Goal: Task Accomplishment & Management: Use online tool/utility

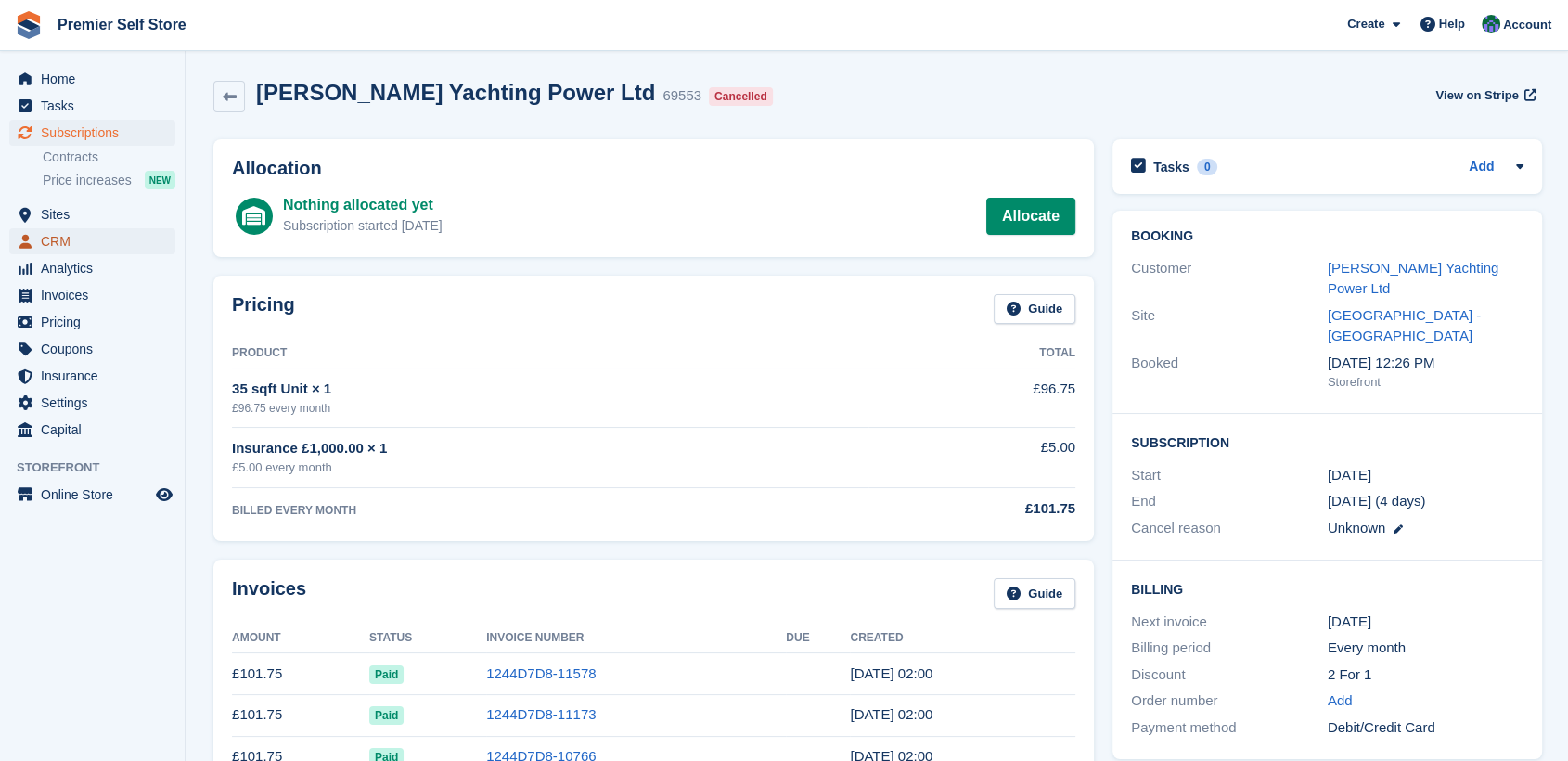
drag, startPoint x: 0, startPoint y: 0, endPoint x: 55, endPoint y: 238, distance: 244.3
click at [55, 238] on span "CRM" at bounding box center [96, 241] width 111 height 26
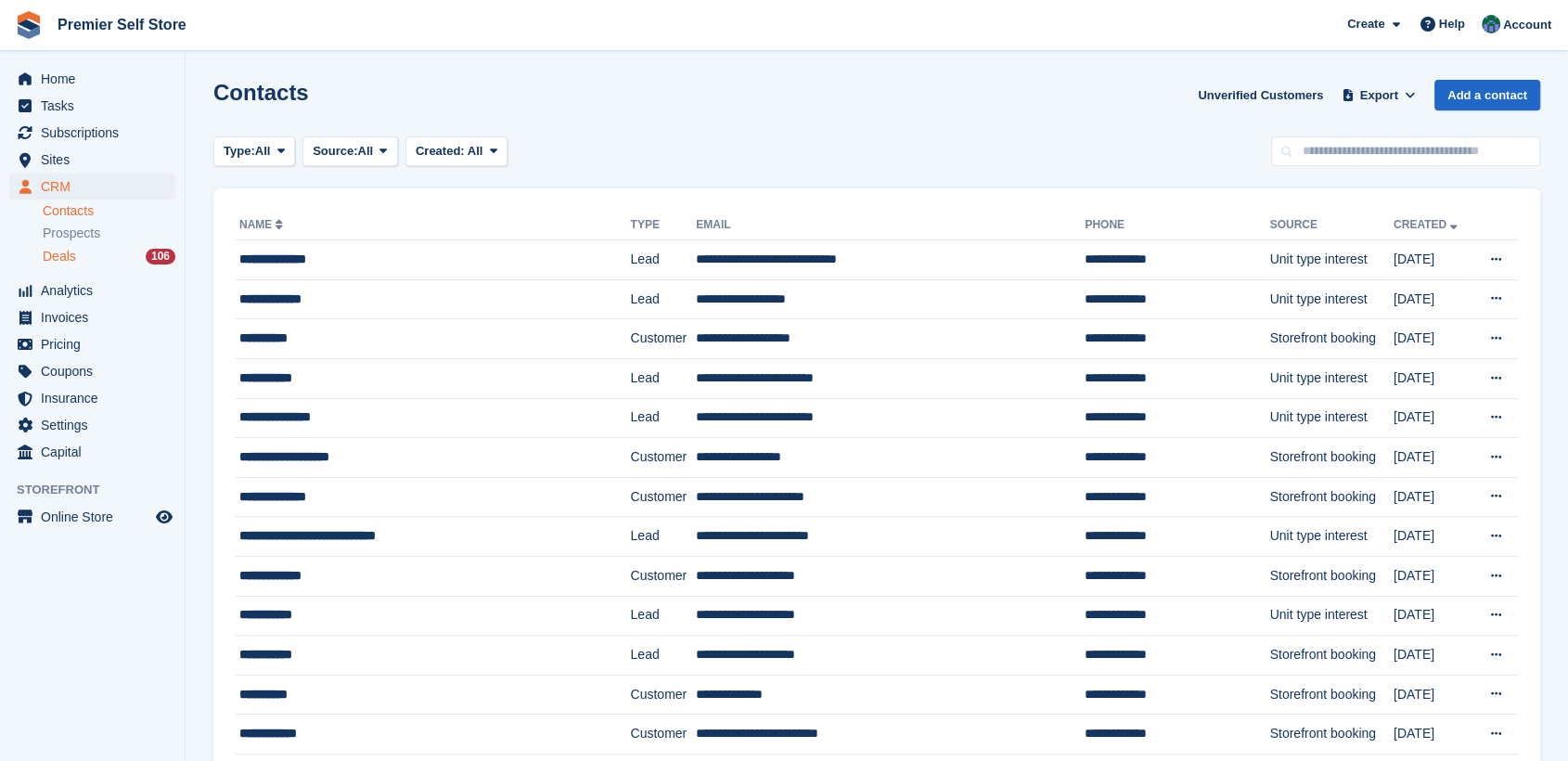
click at [62, 258] on span "Deals" at bounding box center [60, 257] width 34 height 18
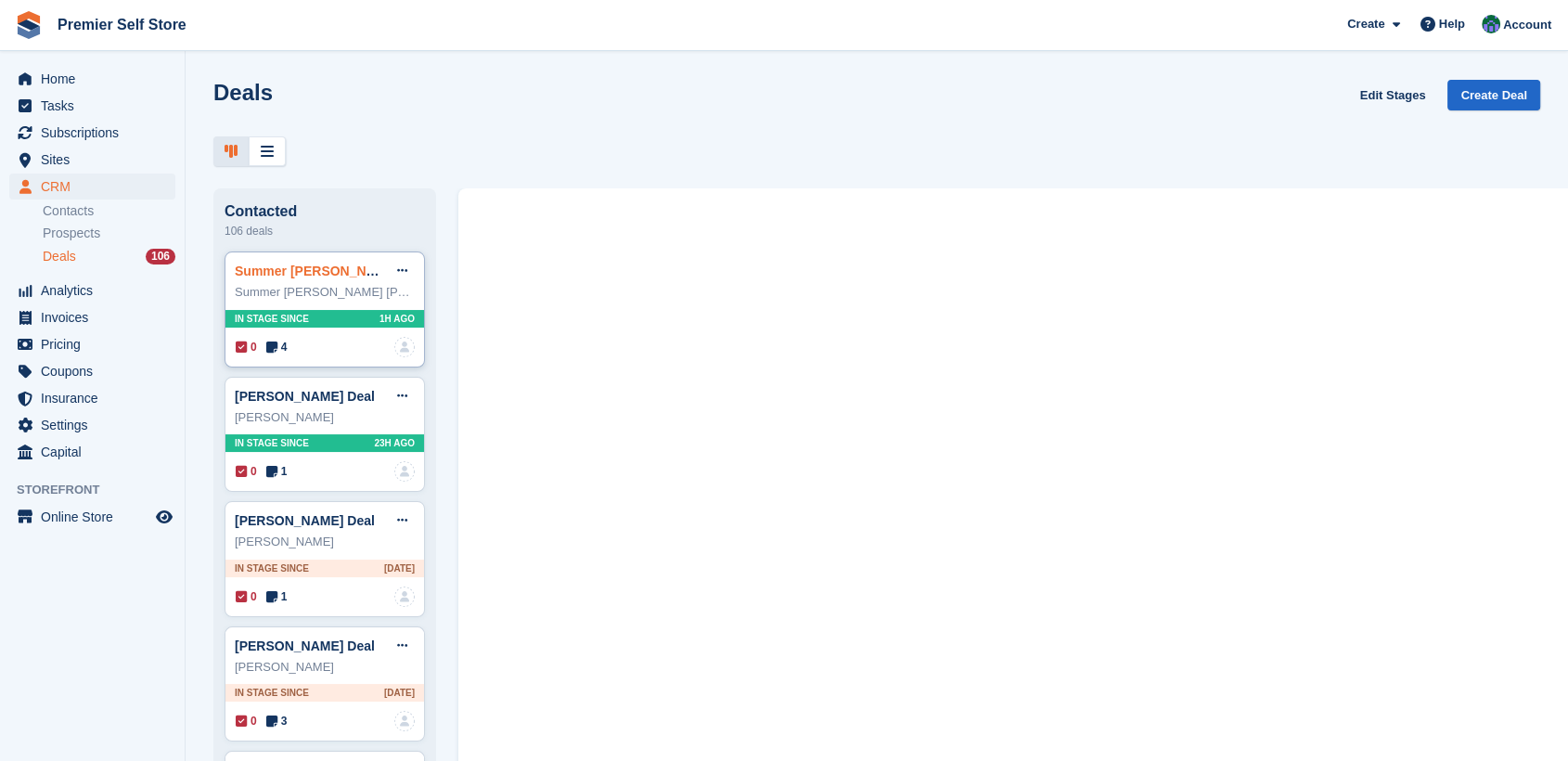
click at [306, 278] on link "Summer Anastasia Laura Thomas Deal" at bounding box center [389, 270] width 308 height 15
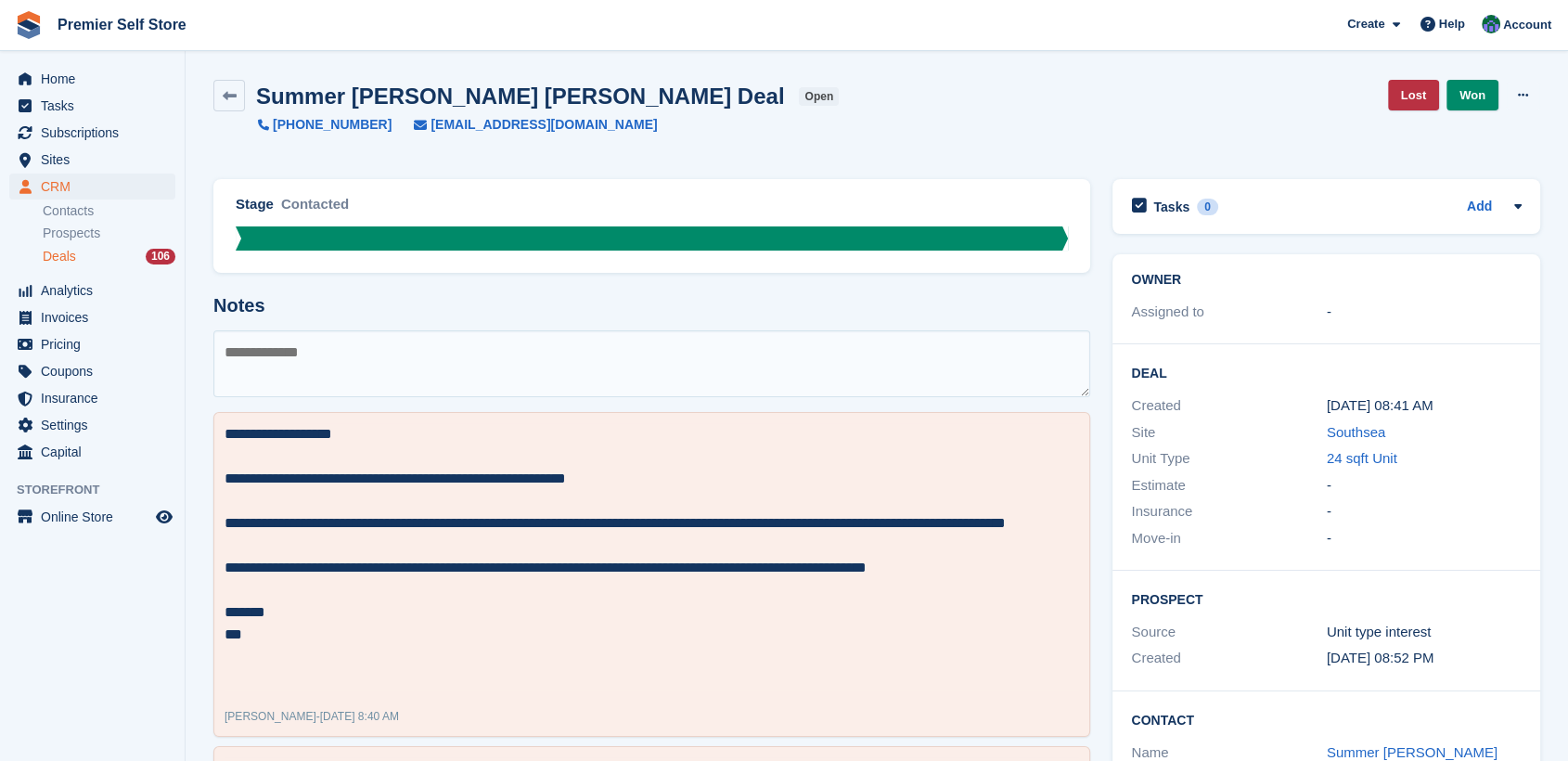
paste textarea "**********"
type textarea "**********"
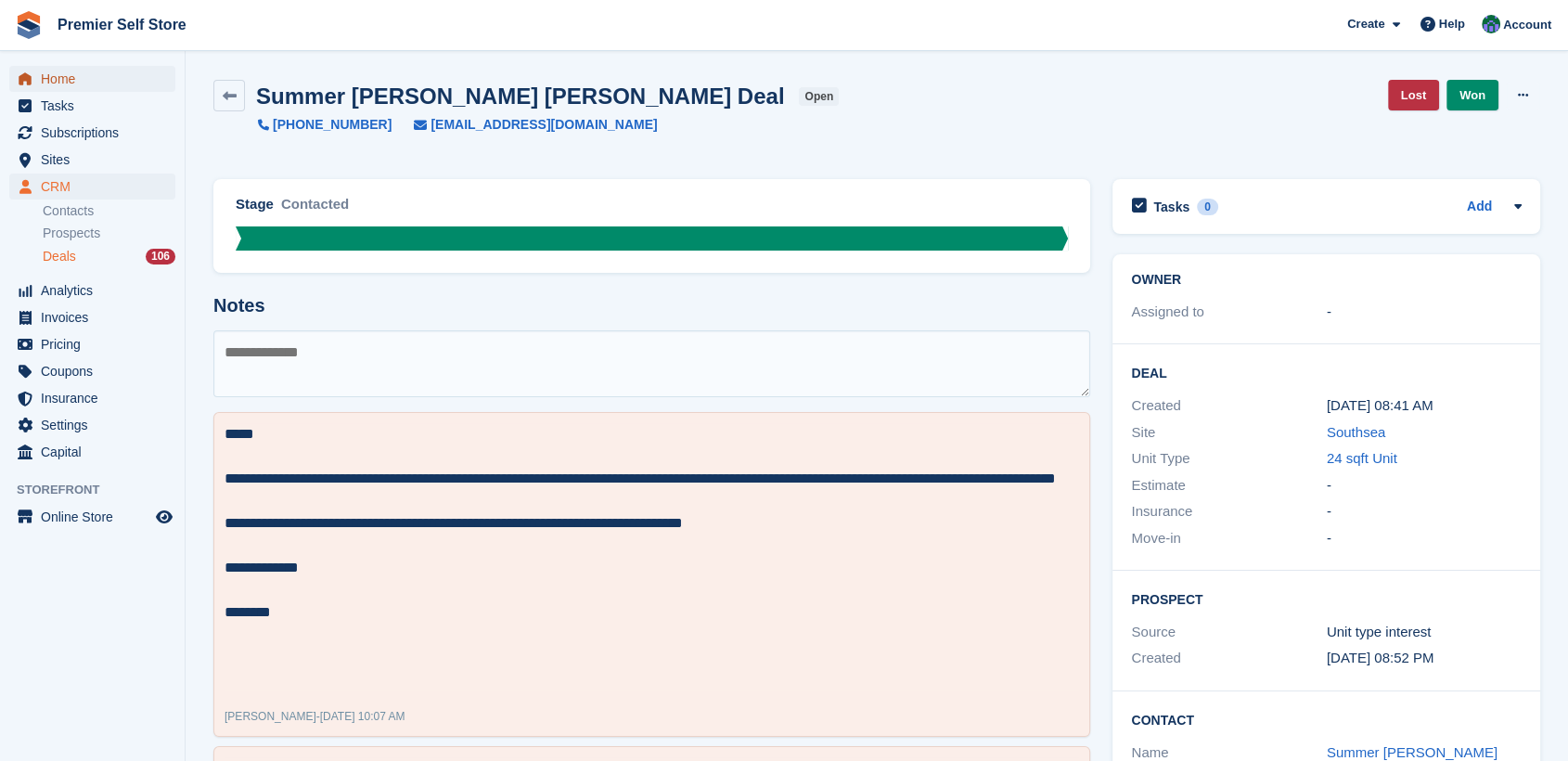
click at [64, 78] on span "Home" at bounding box center [96, 78] width 111 height 26
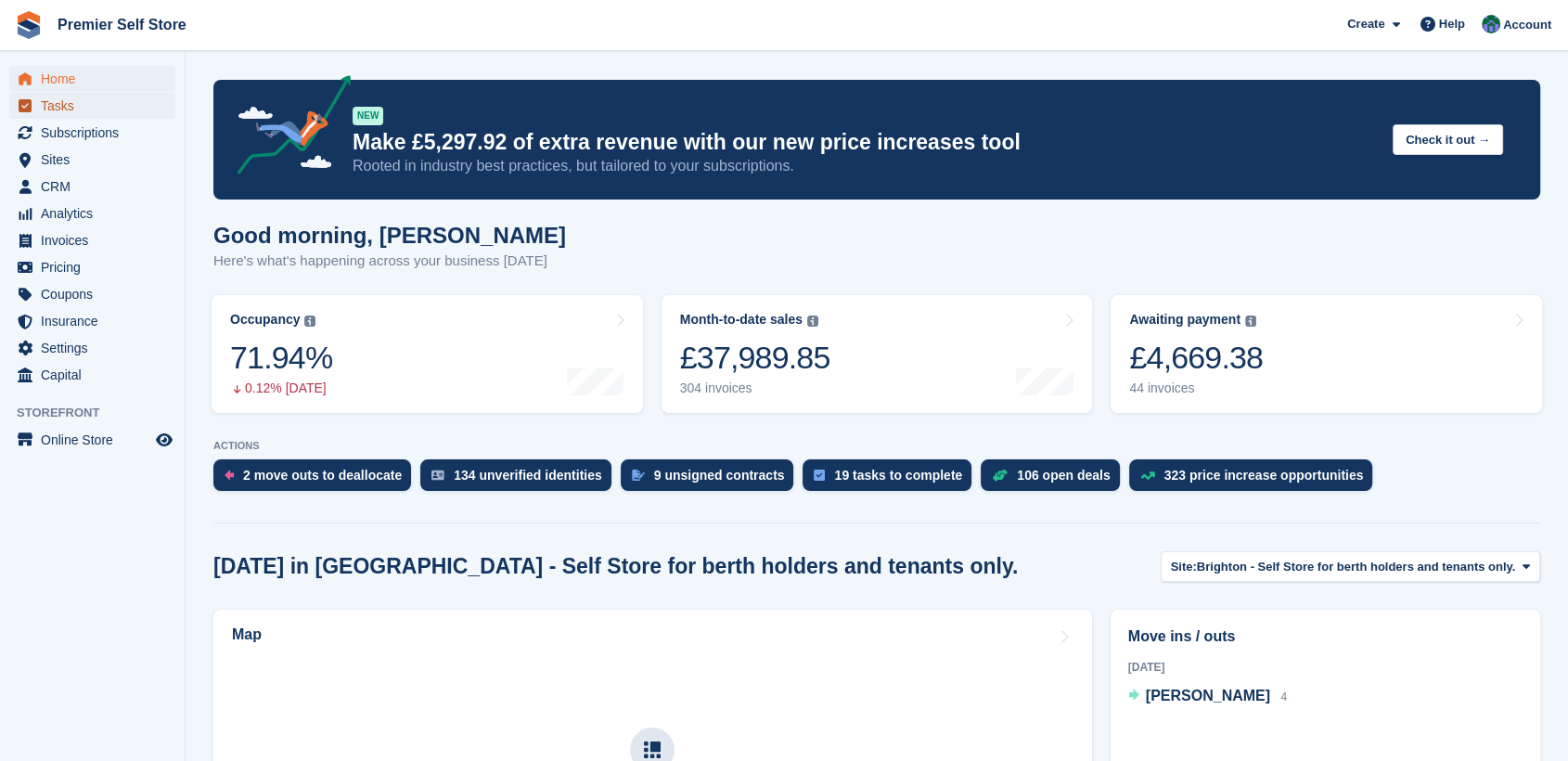
click at [55, 107] on span "Tasks" at bounding box center [96, 105] width 111 height 26
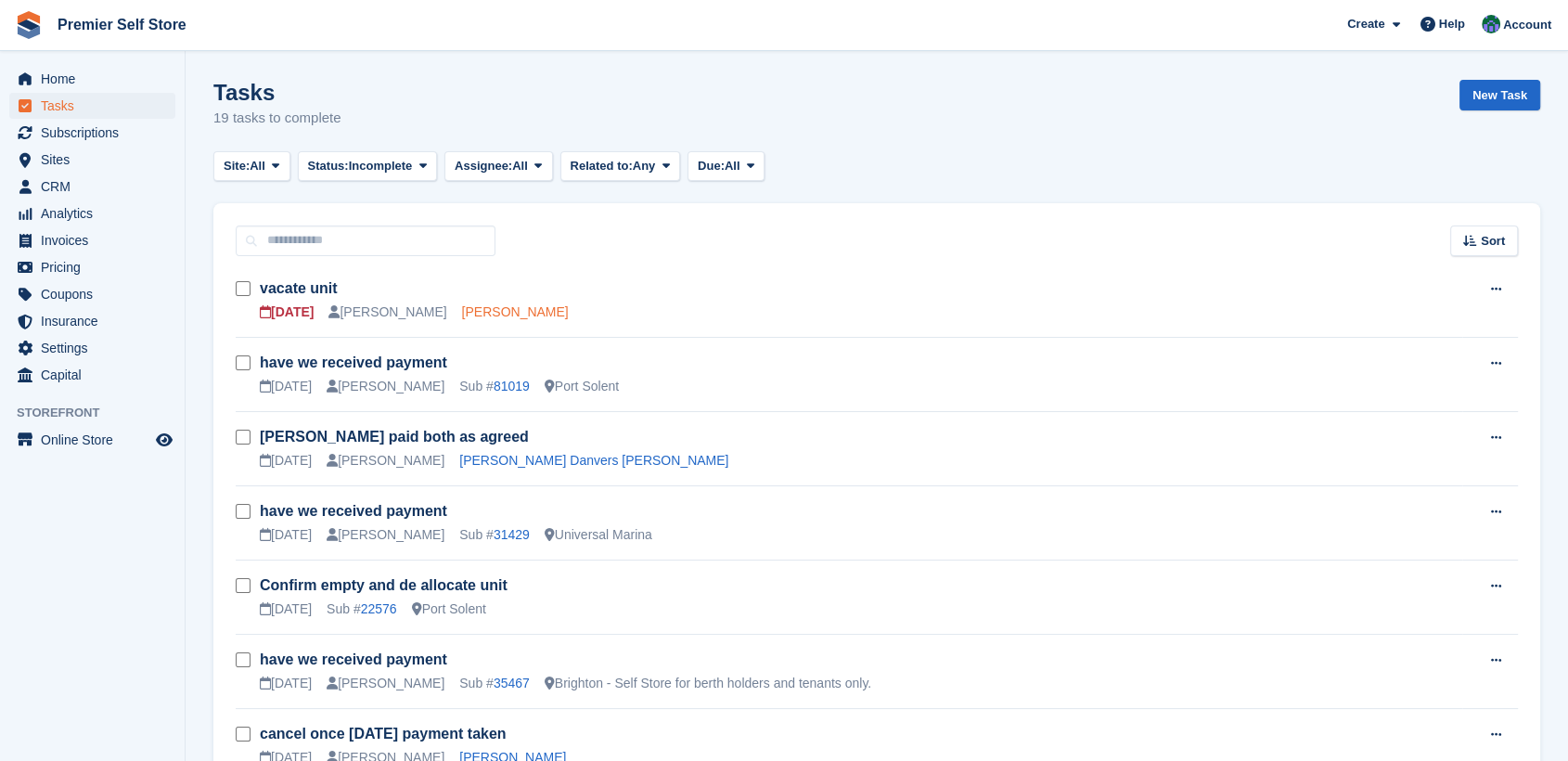
click at [470, 311] on link "Elaine Huggett" at bounding box center [516, 312] width 107 height 15
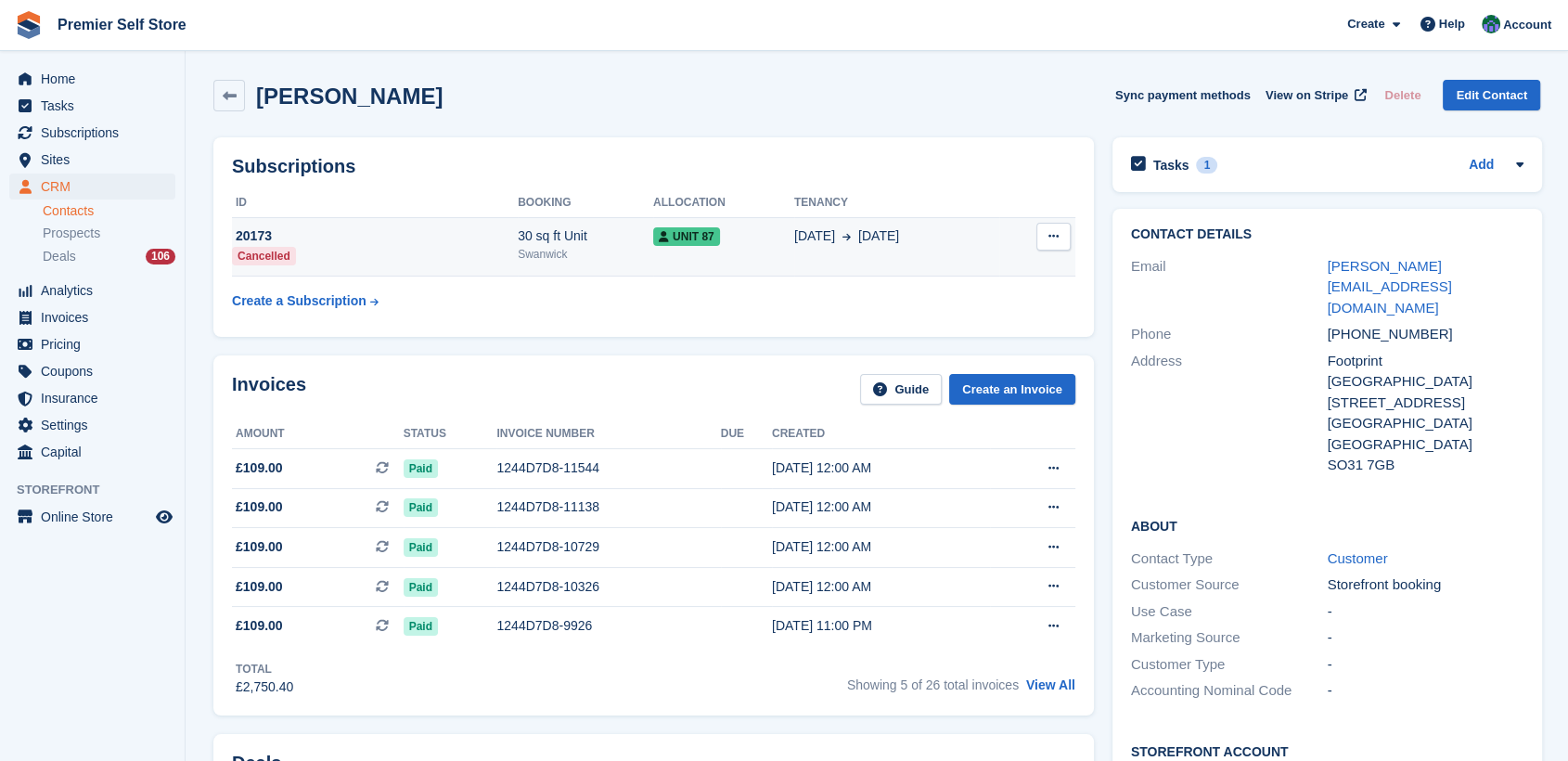
click at [1050, 236] on icon at bounding box center [1053, 236] width 10 height 12
click at [518, 256] on div "Swanwick" at bounding box center [586, 254] width 135 height 17
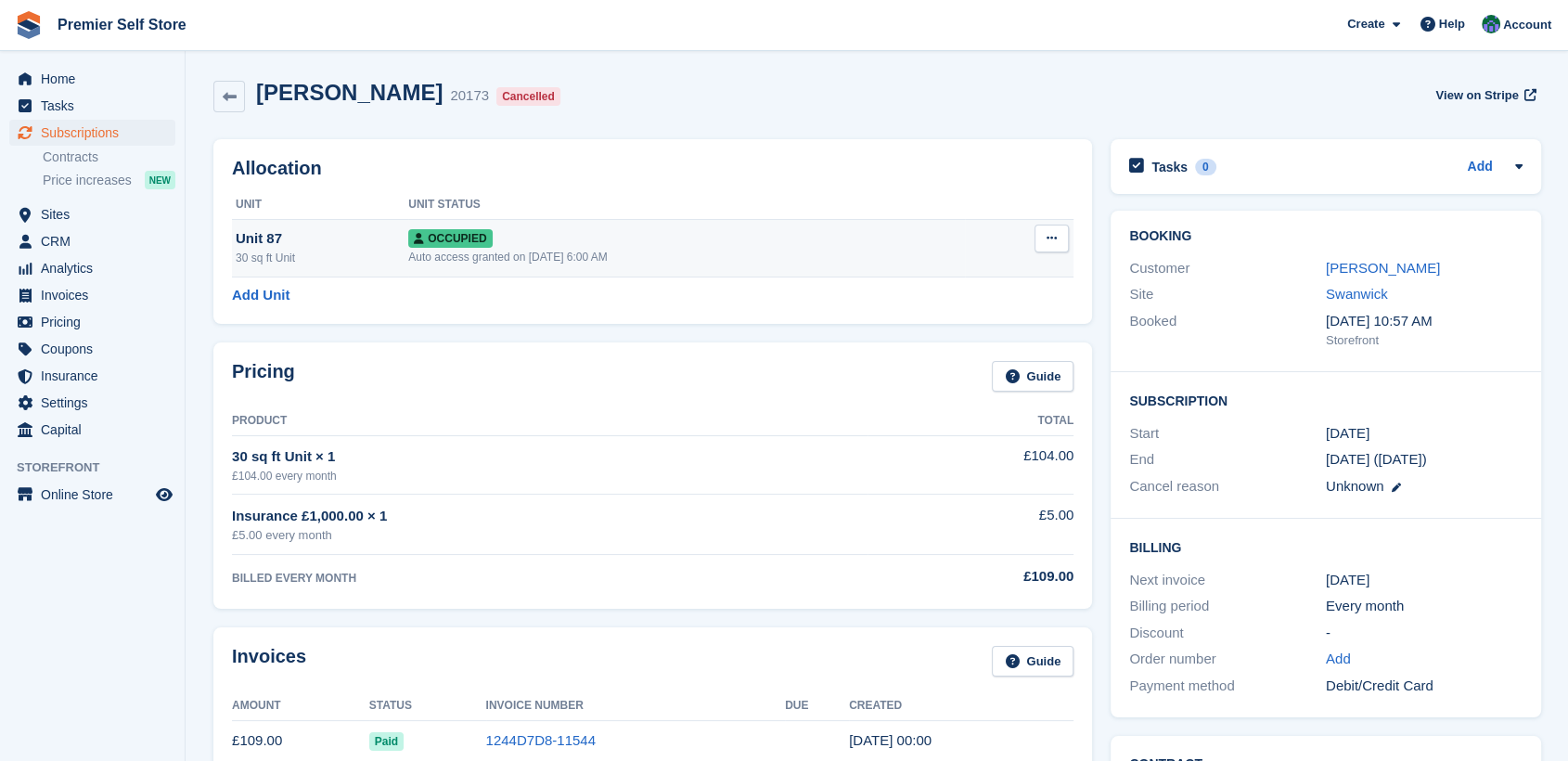
click at [1046, 233] on icon at bounding box center [1051, 238] width 10 height 12
click at [904, 337] on p "Deallocate" at bounding box center [980, 338] width 162 height 24
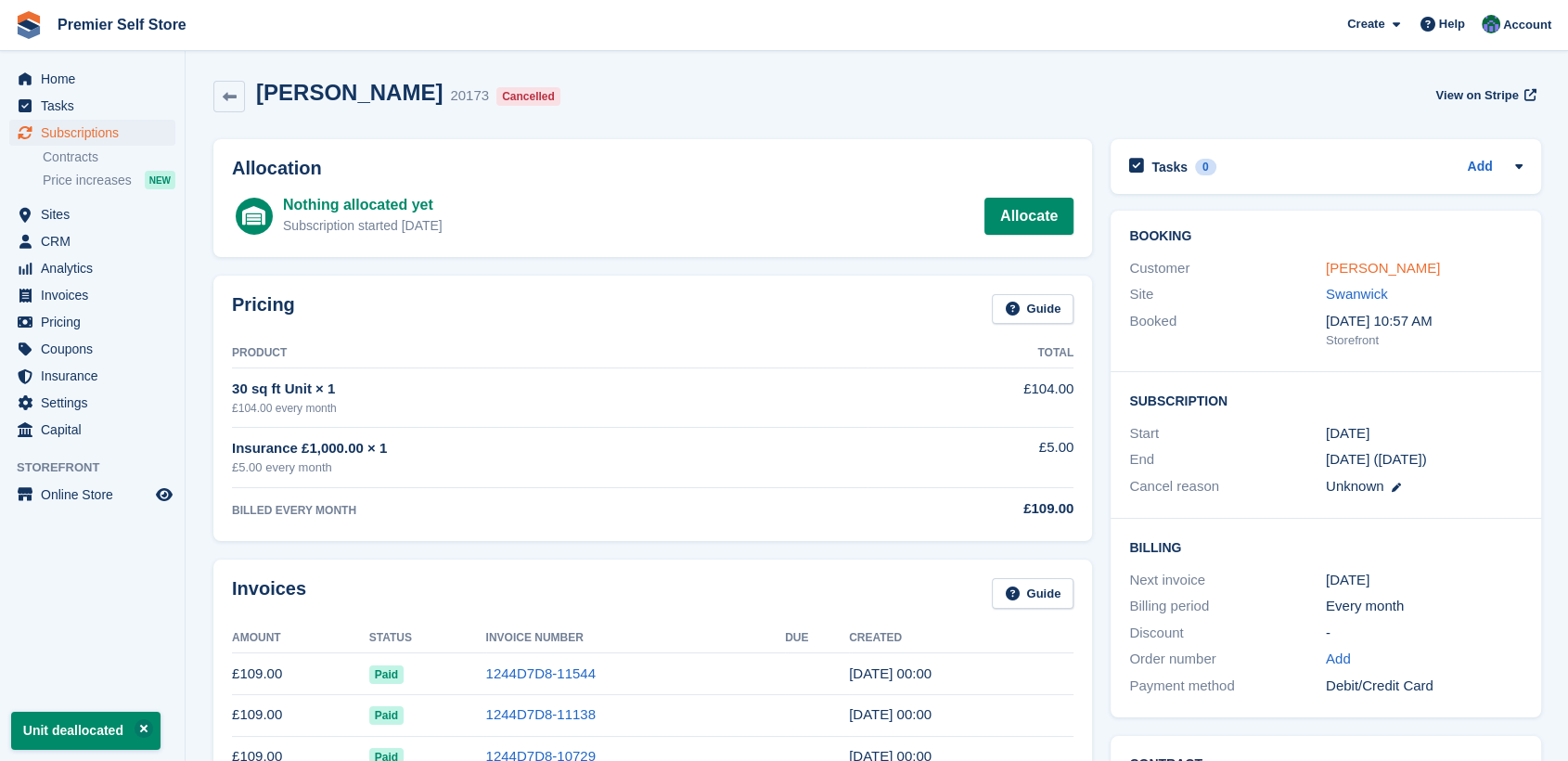
click at [1372, 272] on link "Elaine Huggett" at bounding box center [1382, 268] width 114 height 16
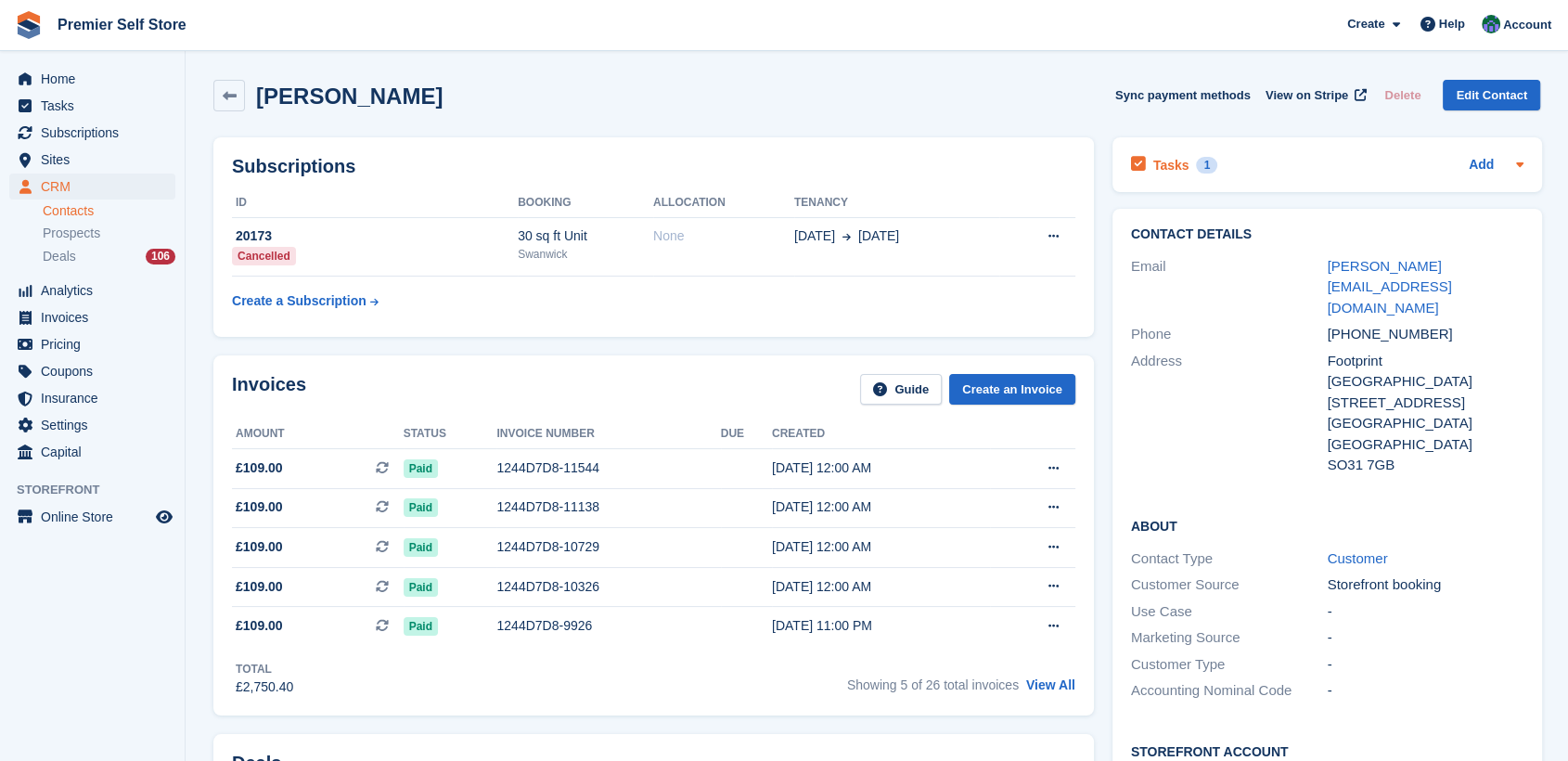
click at [1165, 165] on h2 "Tasks" at bounding box center [1171, 165] width 36 height 17
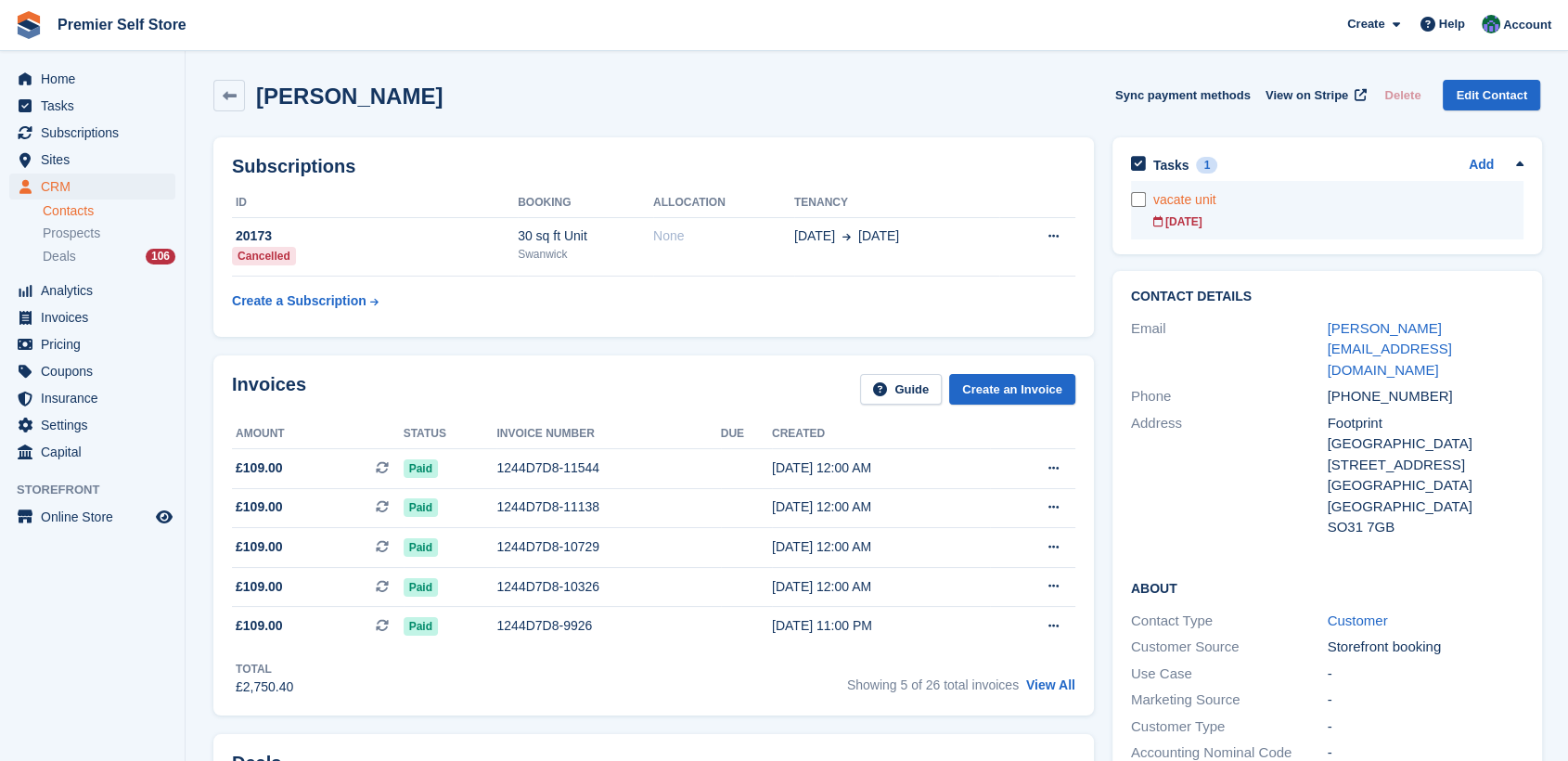
click at [1144, 200] on form at bounding box center [1142, 199] width 22 height 15
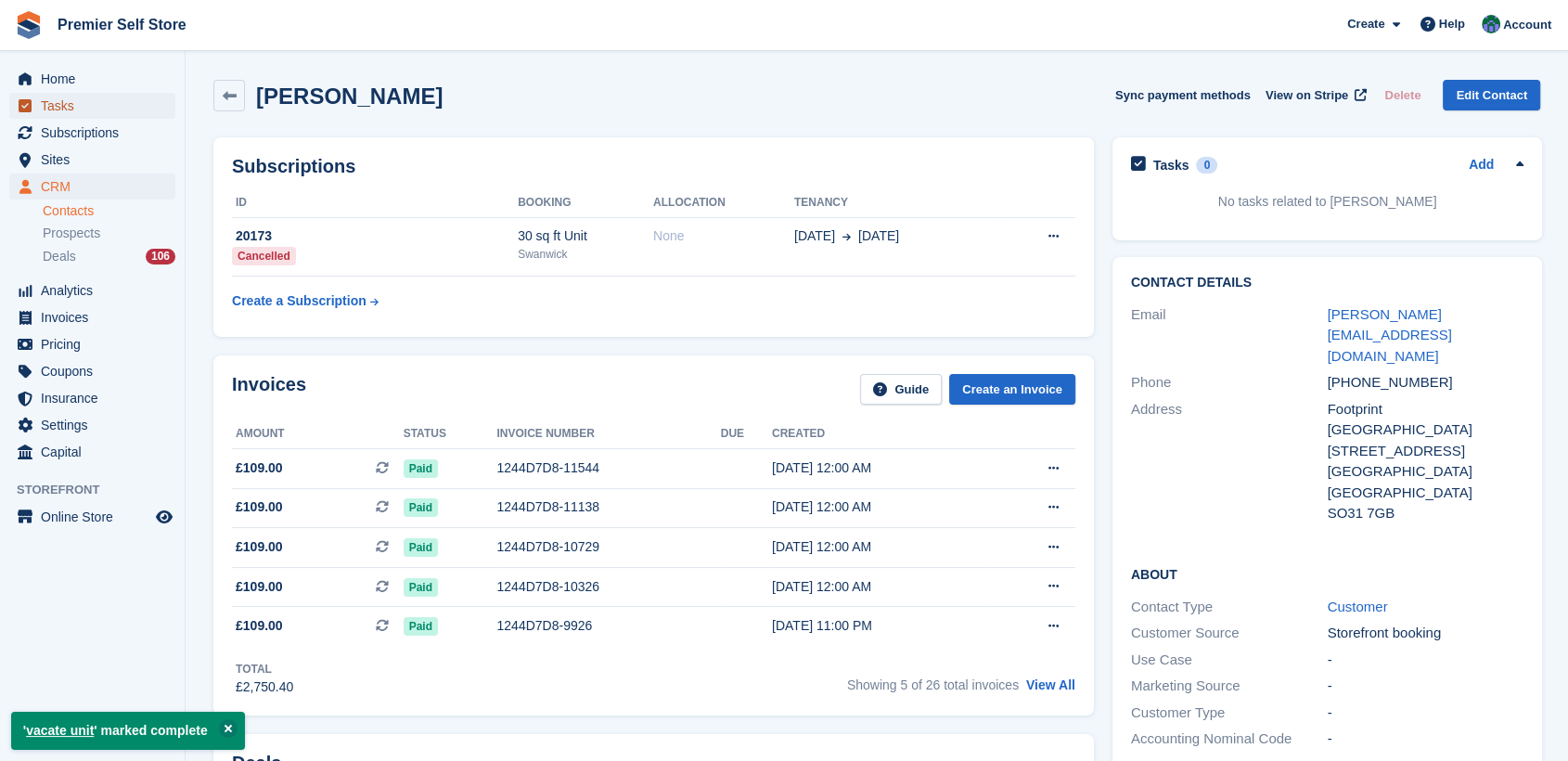
click at [51, 102] on span "Tasks" at bounding box center [96, 105] width 111 height 26
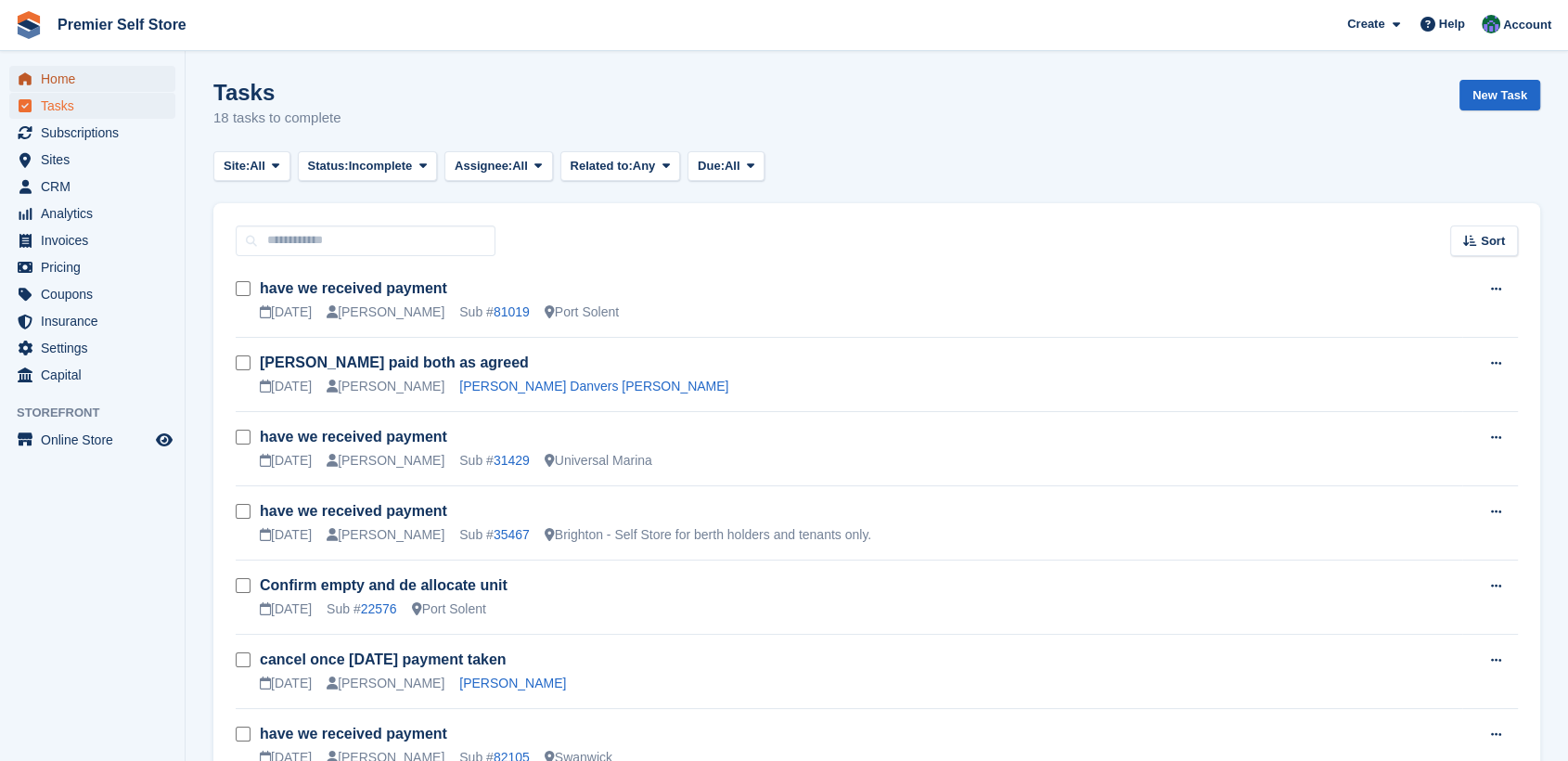
click at [64, 82] on span "Home" at bounding box center [96, 78] width 111 height 26
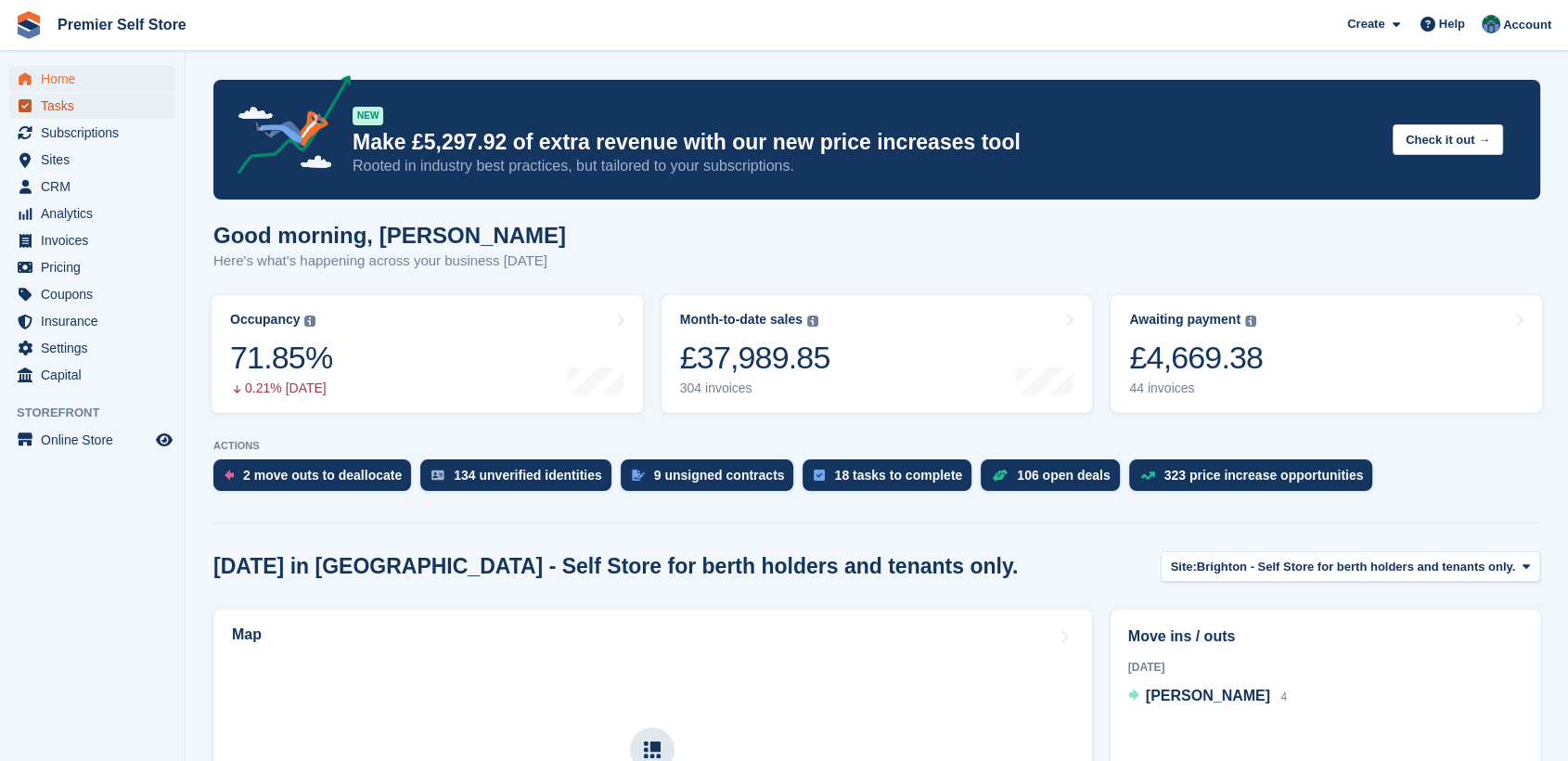
click at [65, 106] on span "Tasks" at bounding box center [96, 105] width 111 height 26
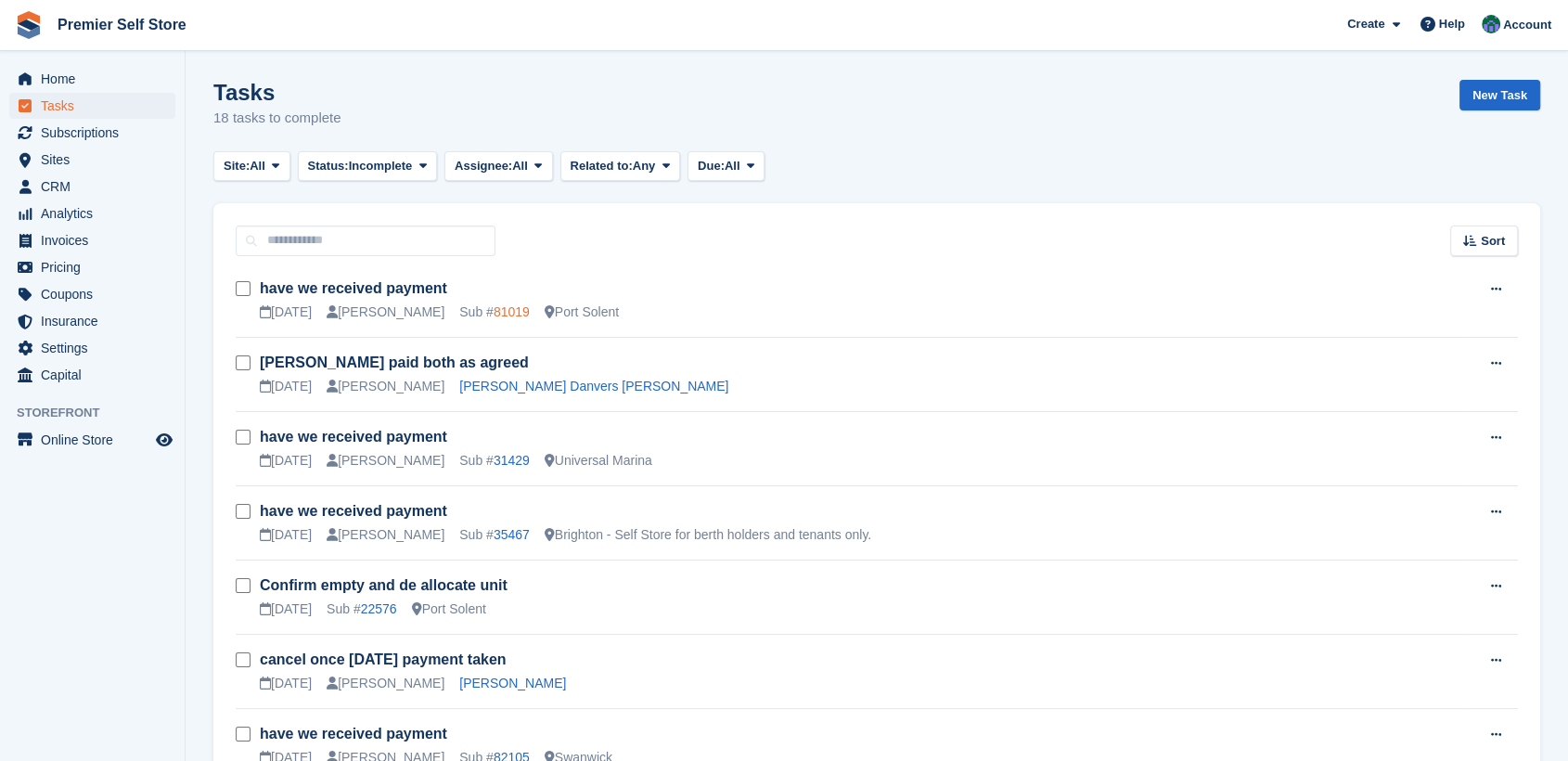
click at [493, 306] on link "81019" at bounding box center [511, 312] width 36 height 15
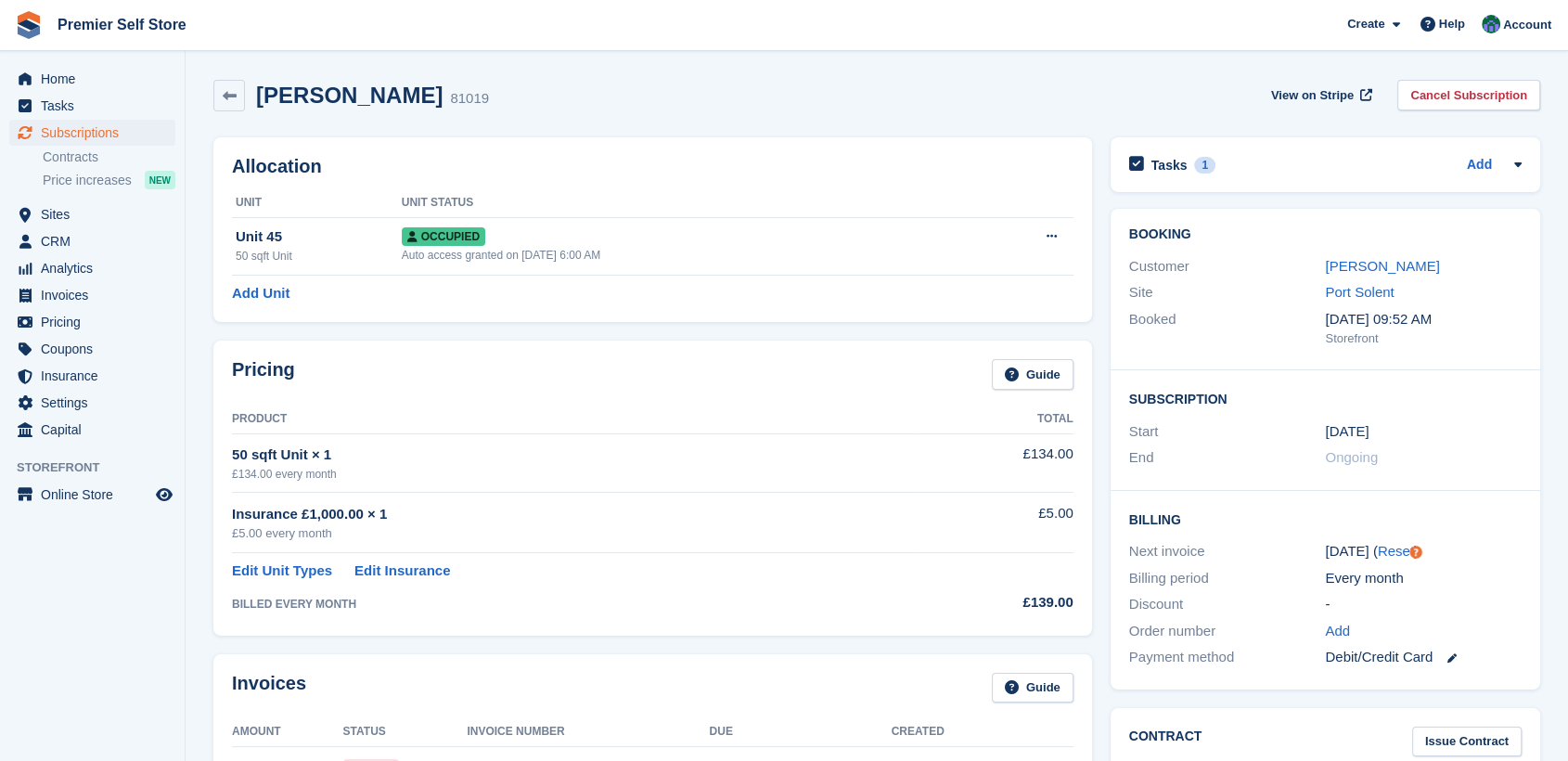
scroll to position [515, 0]
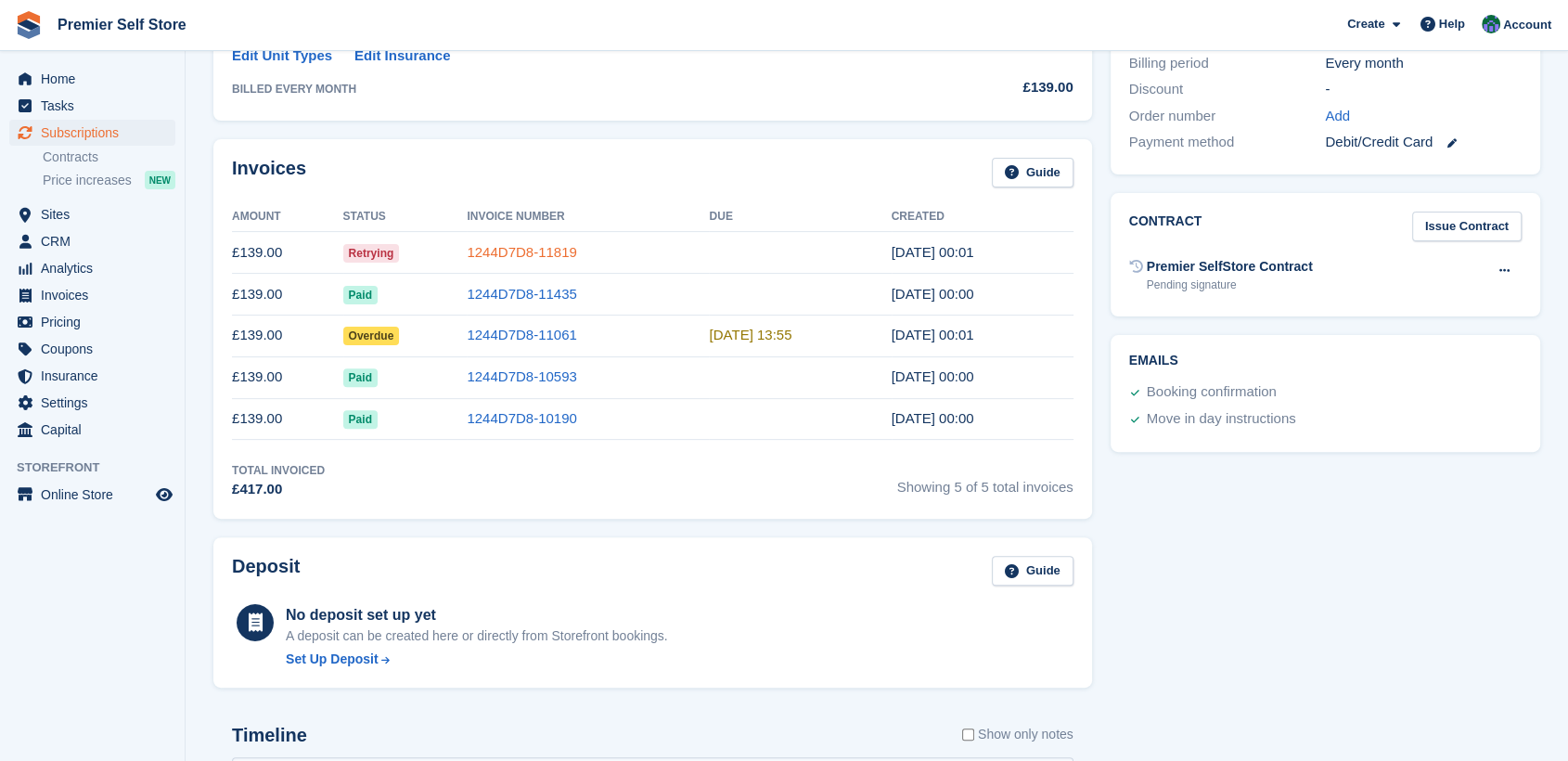
click at [525, 245] on link "1244D7D8-11819" at bounding box center [521, 252] width 109 height 16
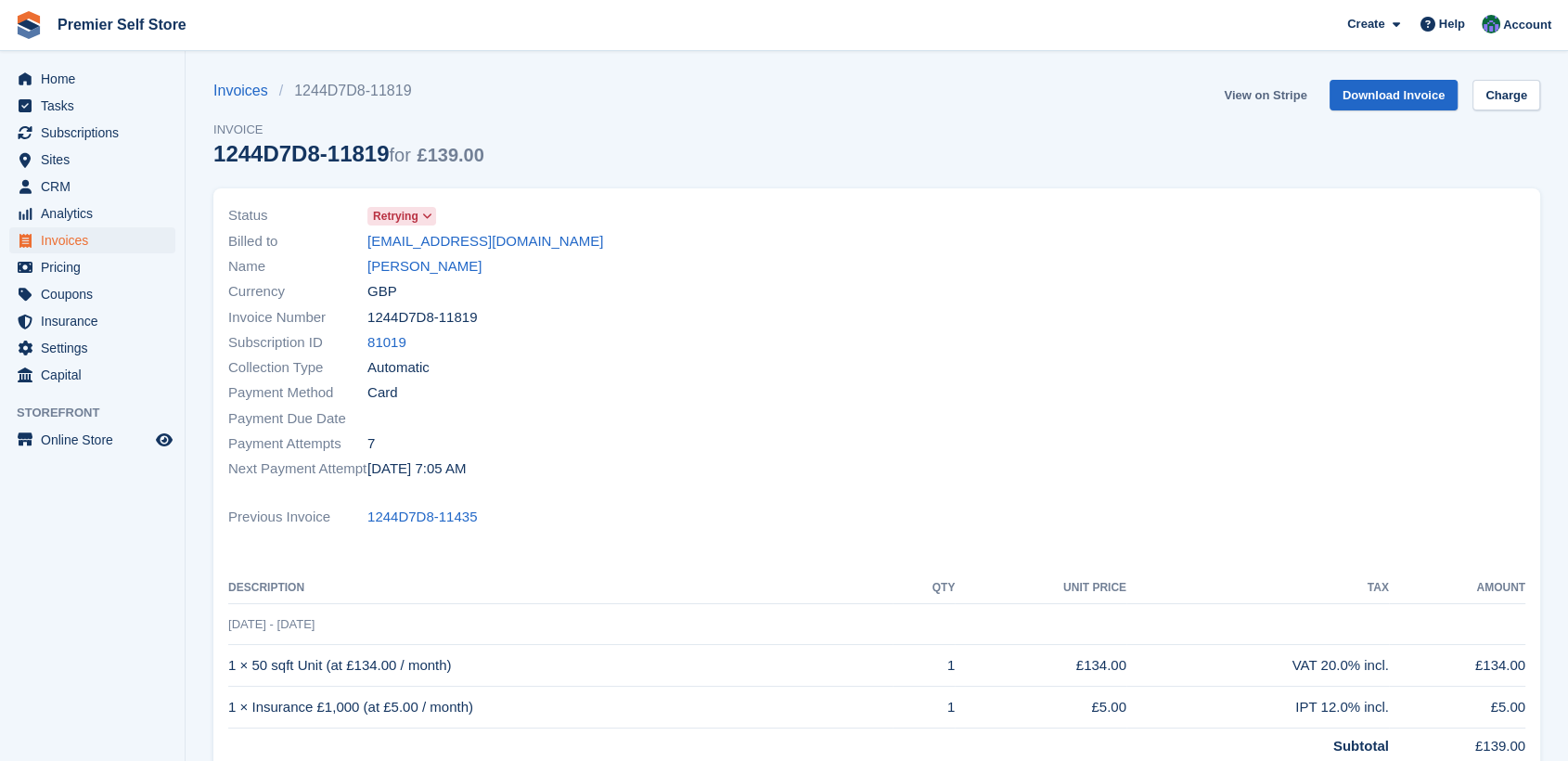
click at [1249, 92] on link "View on Stripe" at bounding box center [1265, 94] width 97 height 31
click at [393, 262] on link "Gary thomas" at bounding box center [424, 267] width 114 height 22
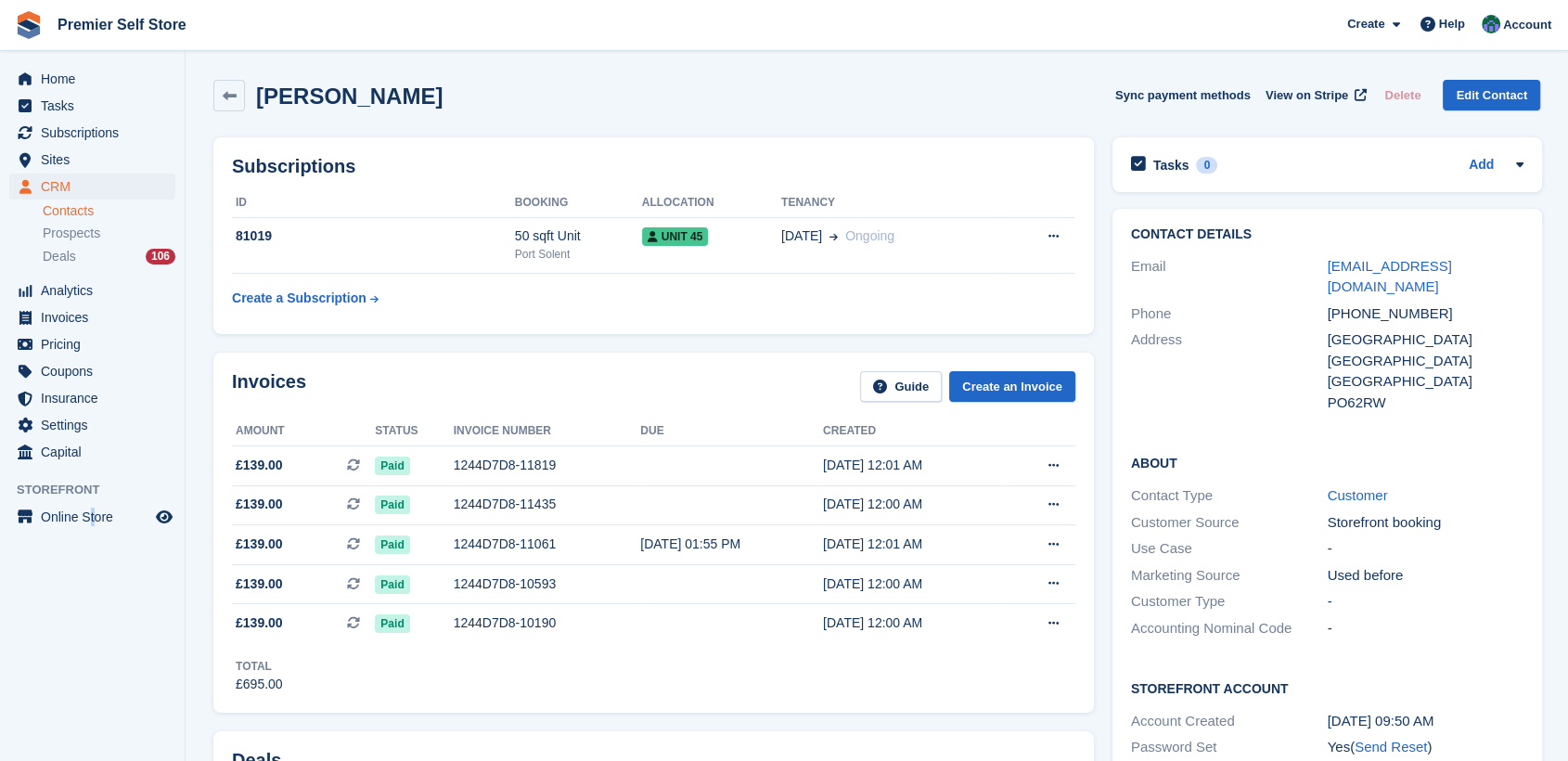
click at [92, 629] on aside "Home Tasks Subscriptions Subscriptions Subscriptions Contracts Price increases …" at bounding box center [92, 384] width 185 height 668
click at [312, 247] on td "81019" at bounding box center [373, 245] width 283 height 57
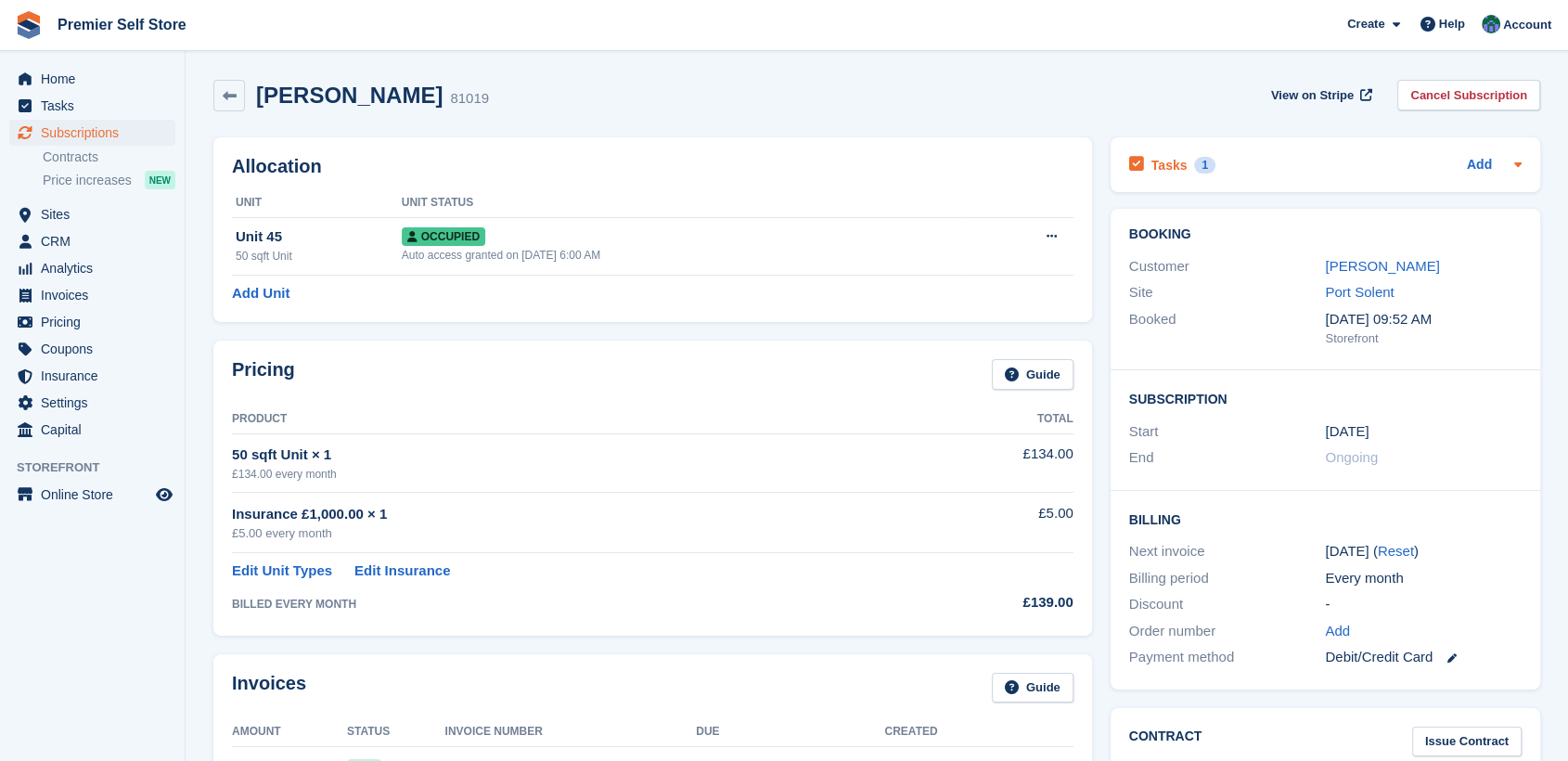
click at [1165, 169] on h2 "Tasks" at bounding box center [1169, 165] width 36 height 17
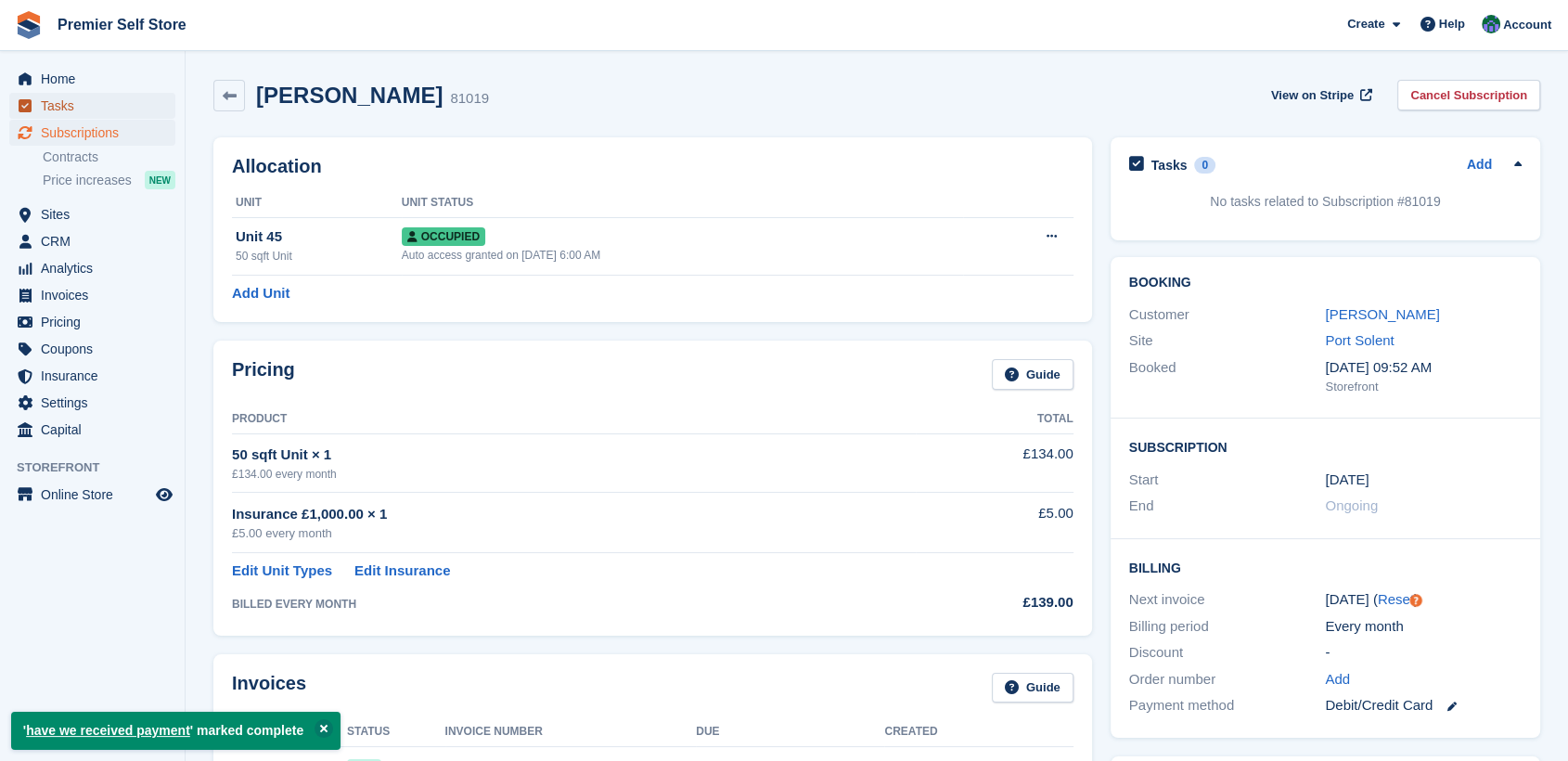
click at [51, 98] on span "Tasks" at bounding box center [96, 105] width 111 height 26
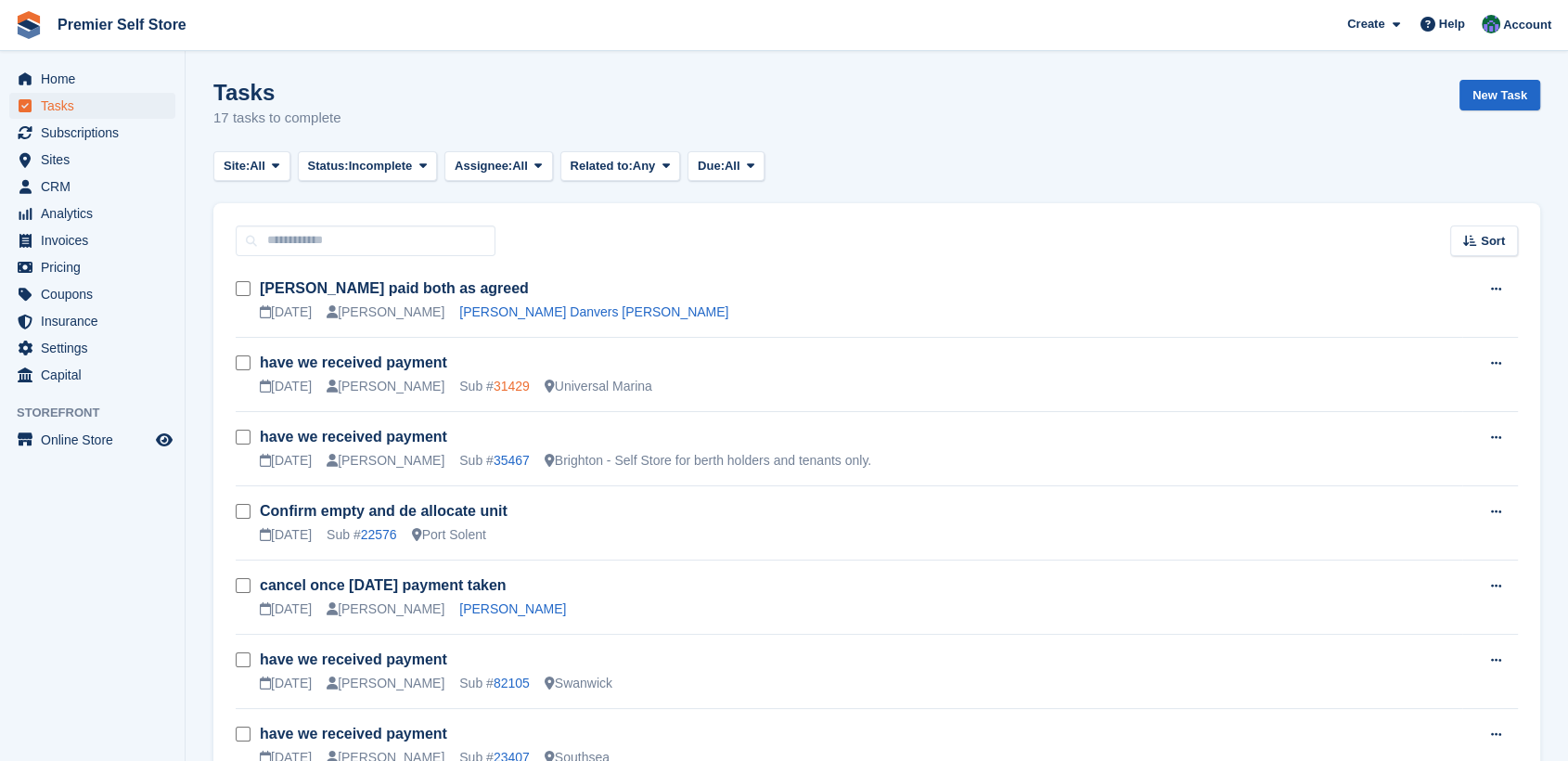
click at [493, 391] on link "31429" at bounding box center [511, 385] width 36 height 15
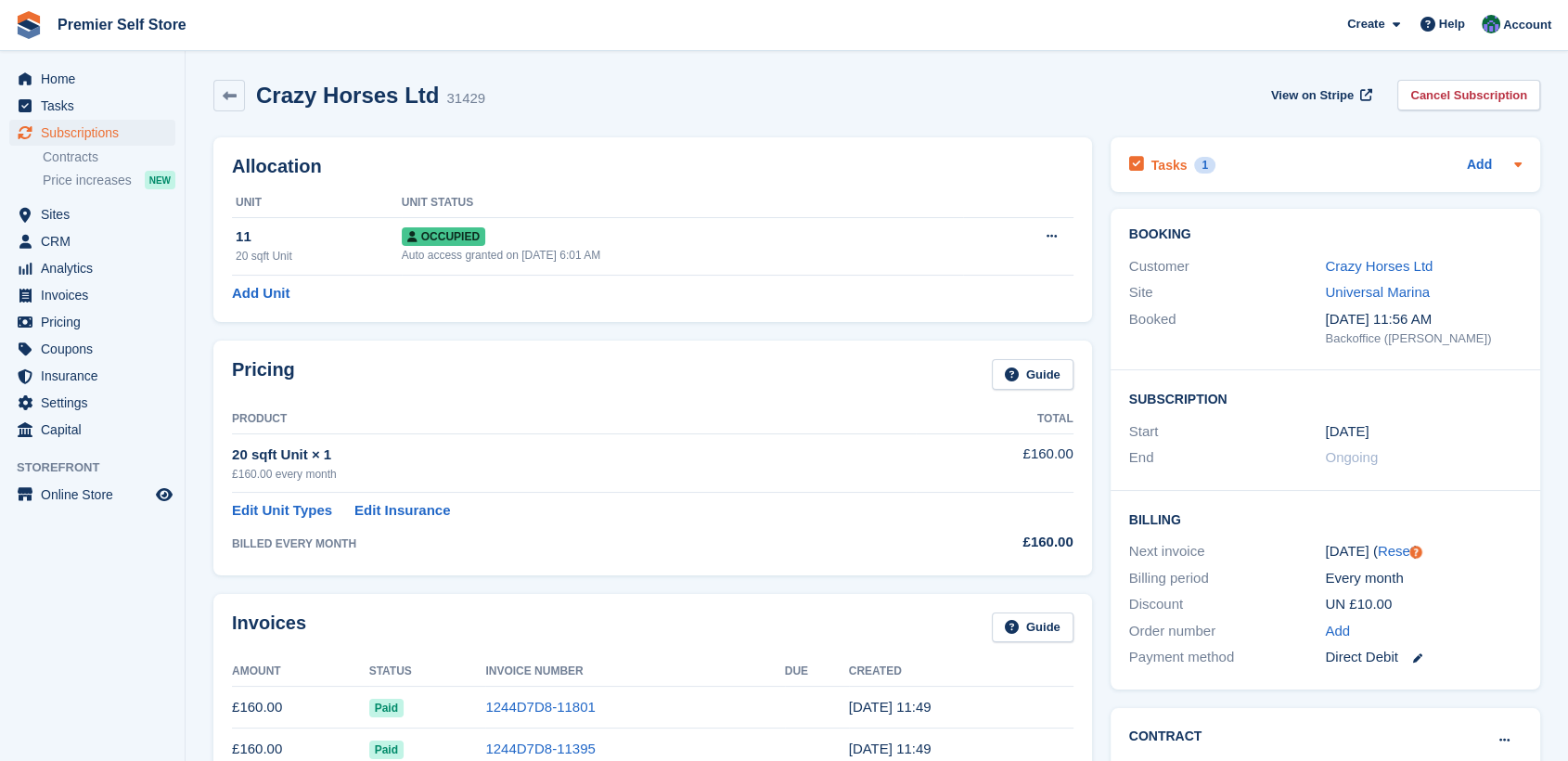
click at [1159, 164] on h2 "Tasks" at bounding box center [1169, 165] width 36 height 17
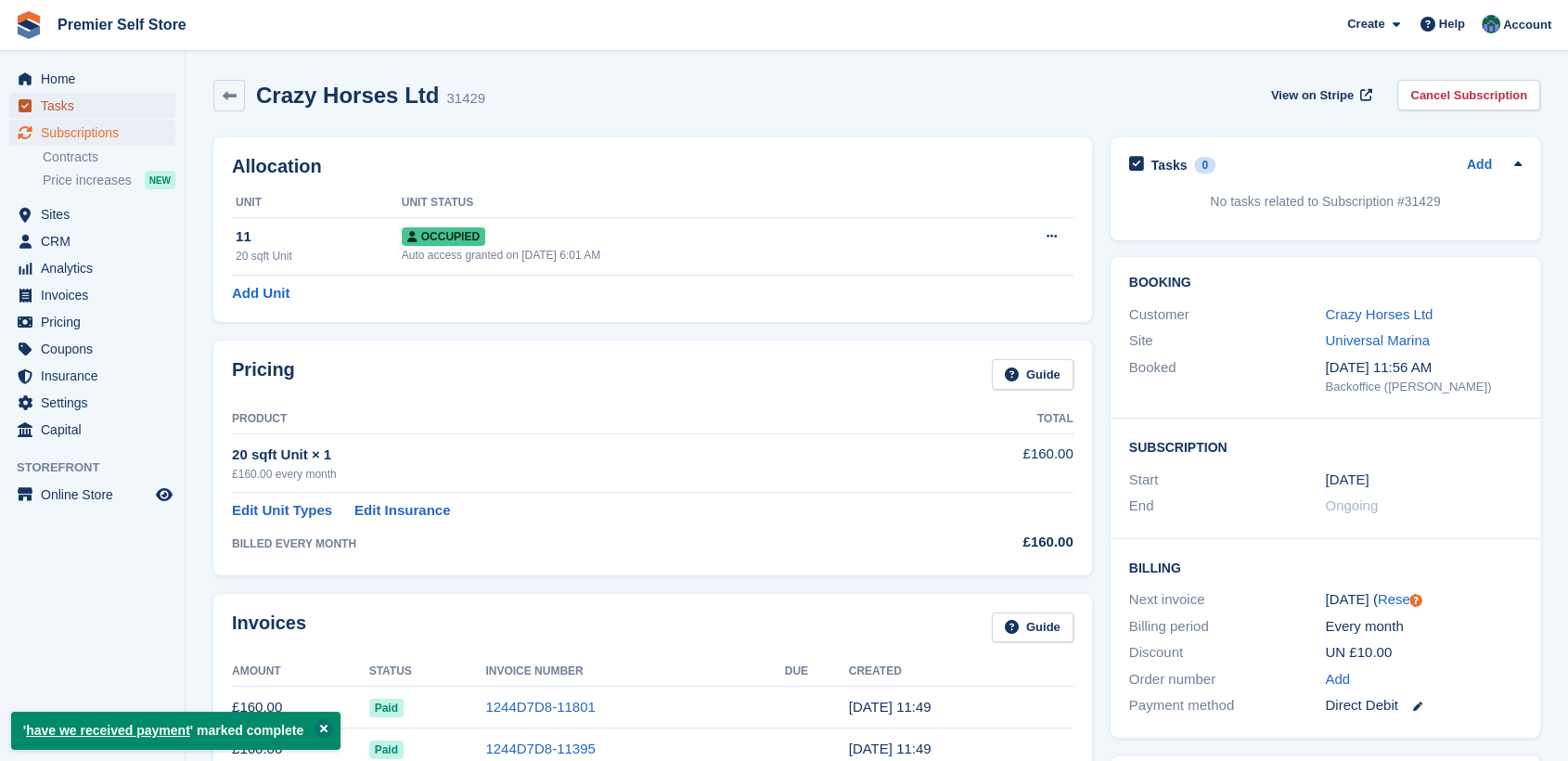
click at [53, 99] on span "Tasks" at bounding box center [96, 105] width 111 height 26
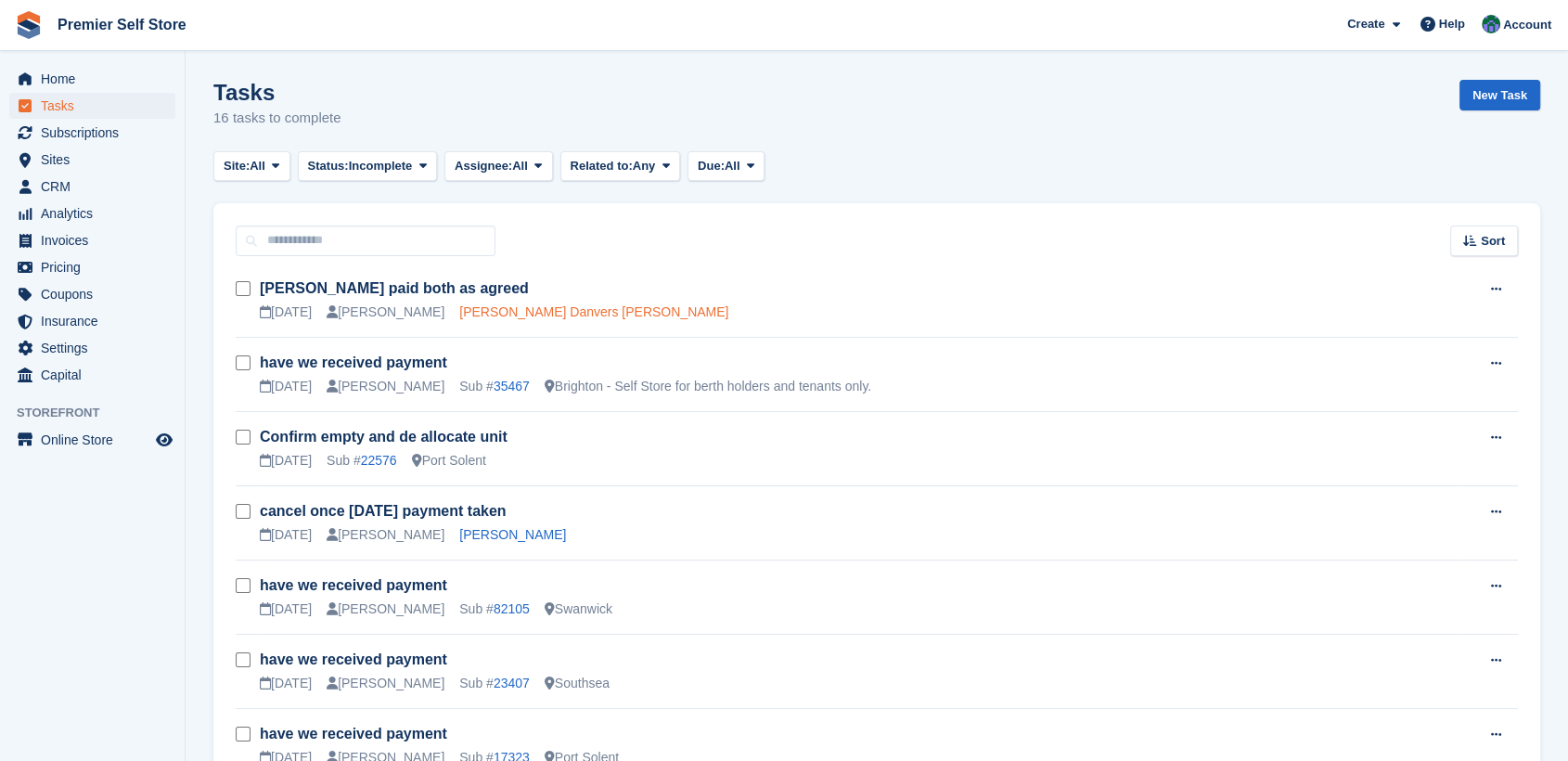
click at [467, 308] on link "Lee John Danvers kirby" at bounding box center [593, 312] width 269 height 15
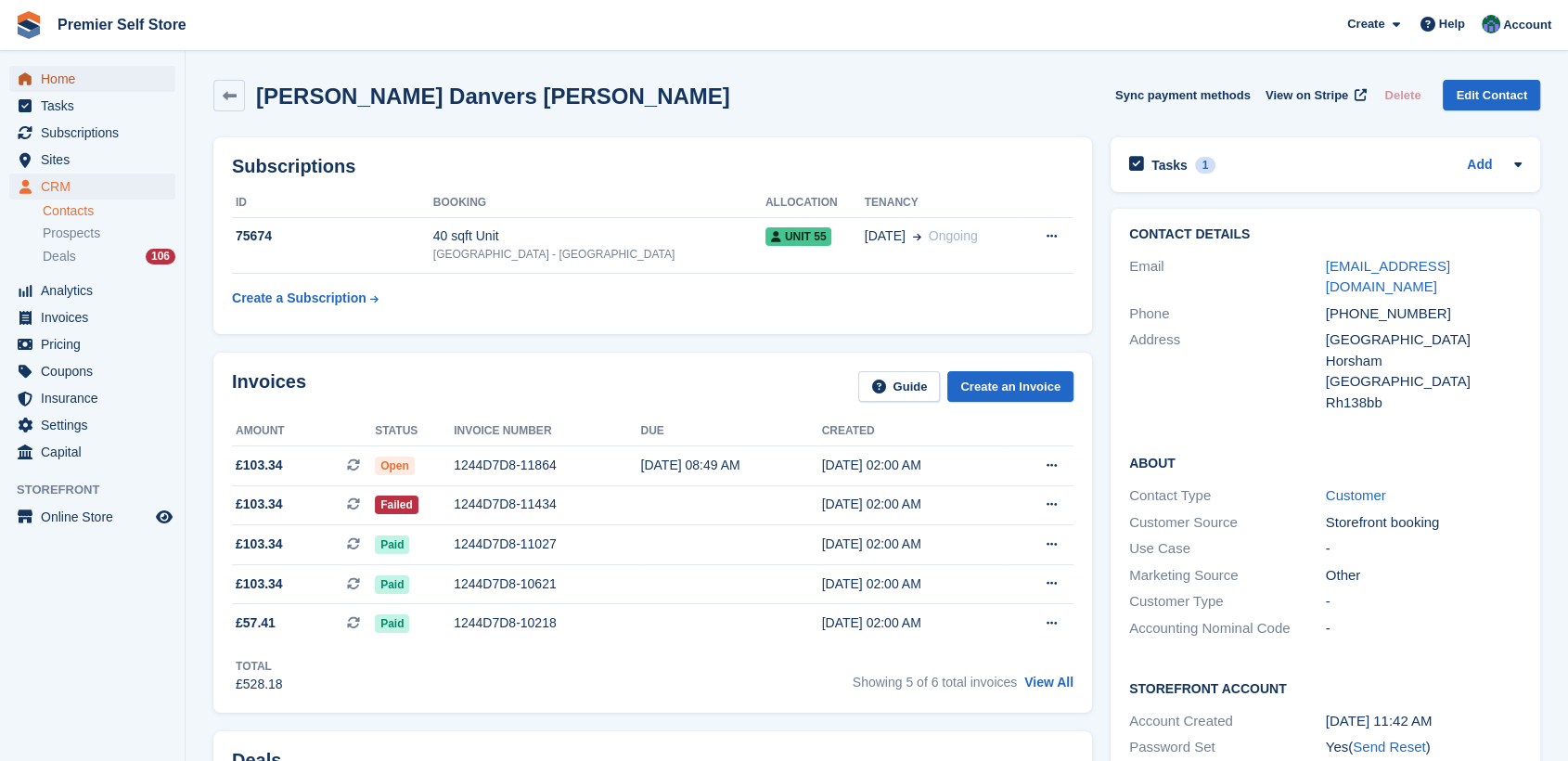
click at [58, 77] on span "Home" at bounding box center [96, 78] width 111 height 26
